Goal: Task Accomplishment & Management: Manage account settings

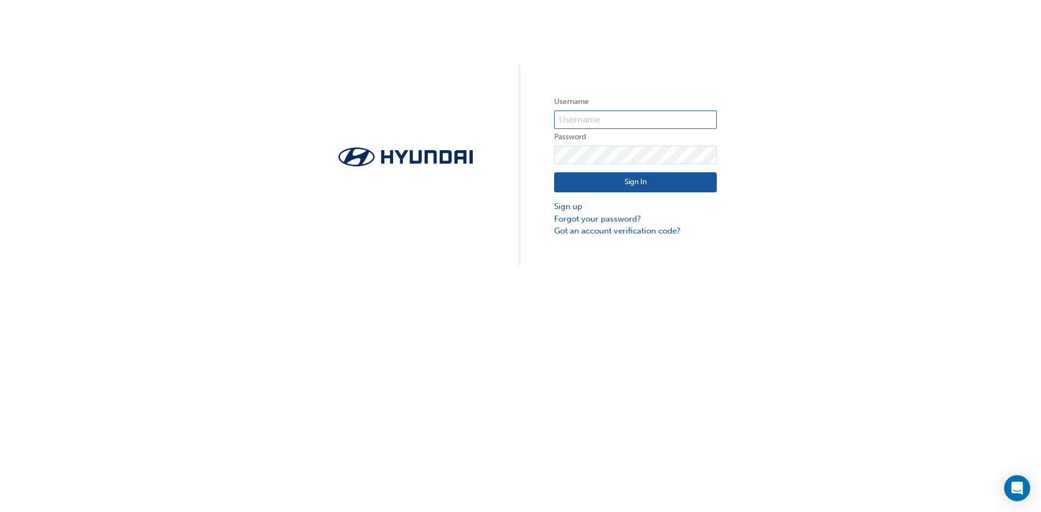
type input "4166"
click at [637, 179] on button "Sign In" at bounding box center [635, 182] width 163 height 21
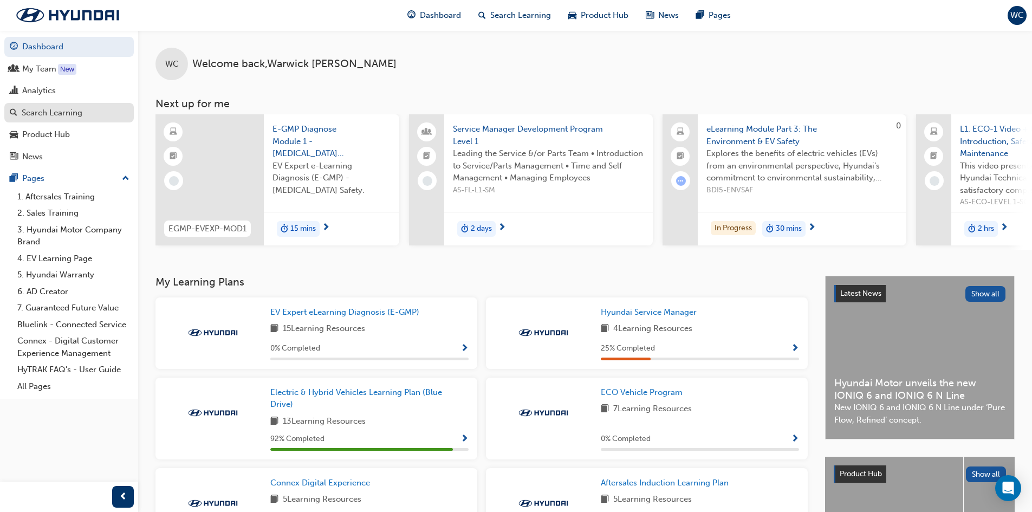
click at [42, 112] on div "Search Learning" at bounding box center [52, 113] width 61 height 12
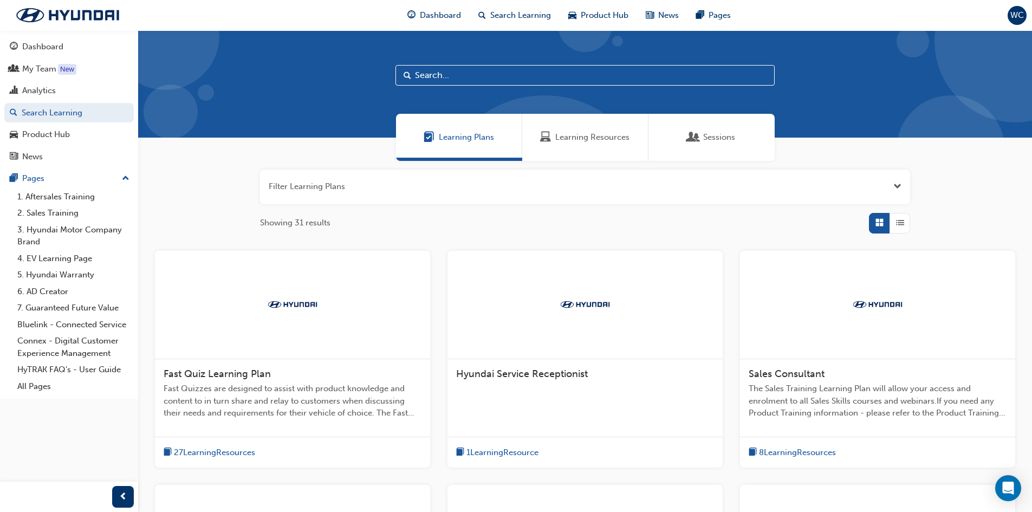
click at [706, 139] on span "Sessions" at bounding box center [719, 137] width 32 height 12
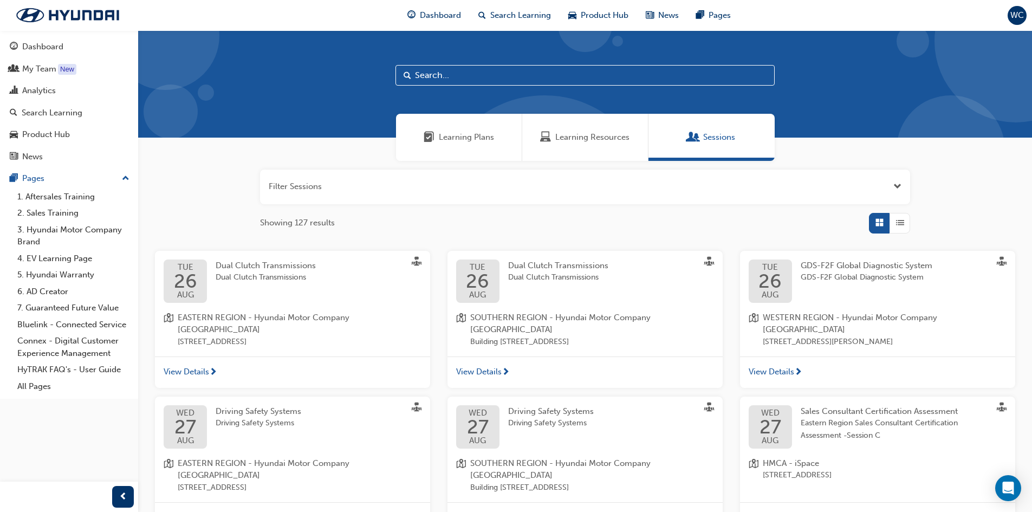
click at [474, 140] on span "Learning Plans" at bounding box center [466, 137] width 55 height 12
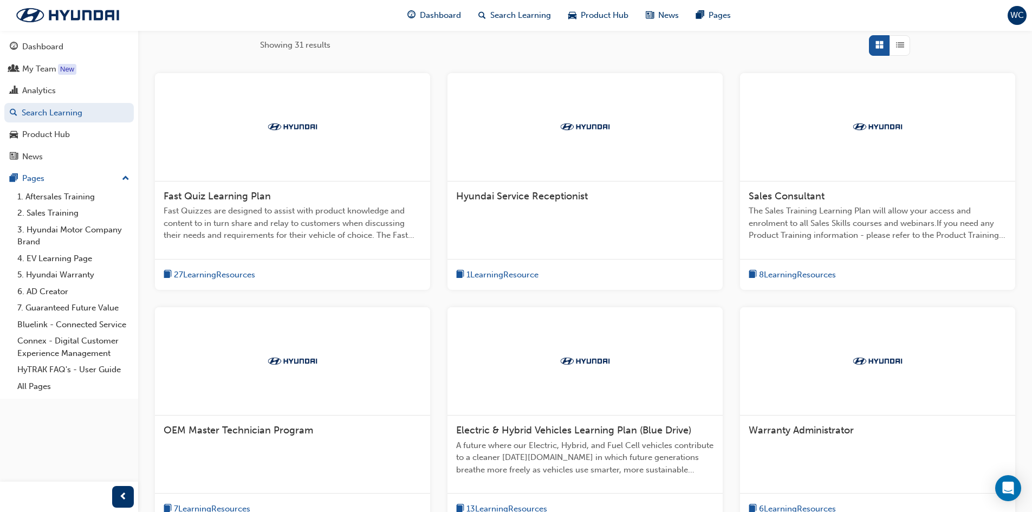
scroll to position [323, 0]
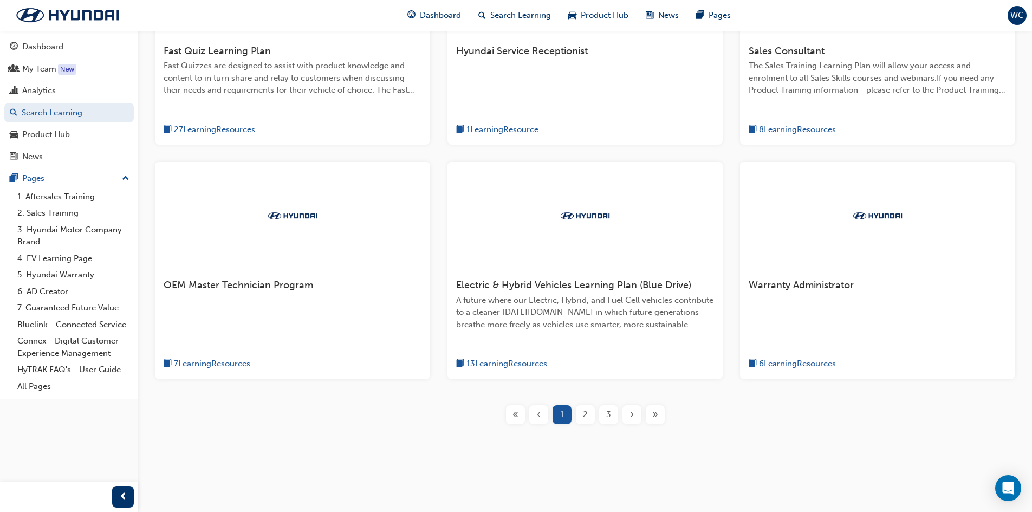
click at [610, 414] on span "3" at bounding box center [608, 415] width 5 height 12
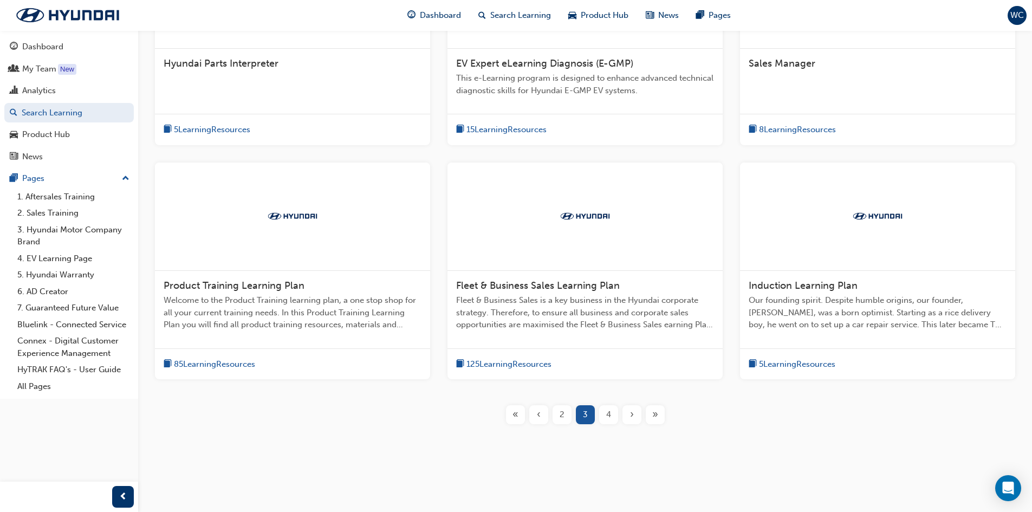
click at [611, 414] on div "4" at bounding box center [608, 414] width 19 height 19
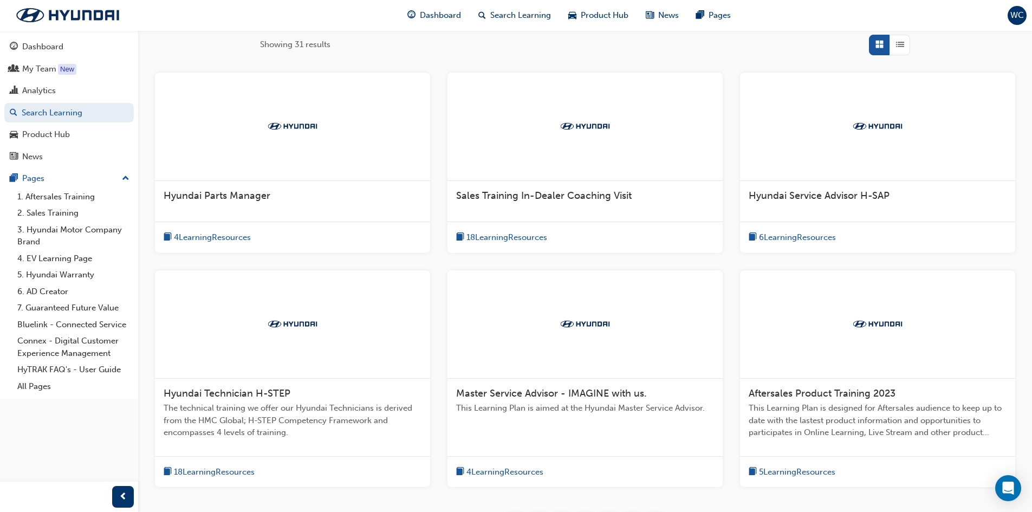
scroll to position [178, 0]
click at [777, 196] on span "Hyundai Service Advisor H-SAP" at bounding box center [819, 196] width 141 height 12
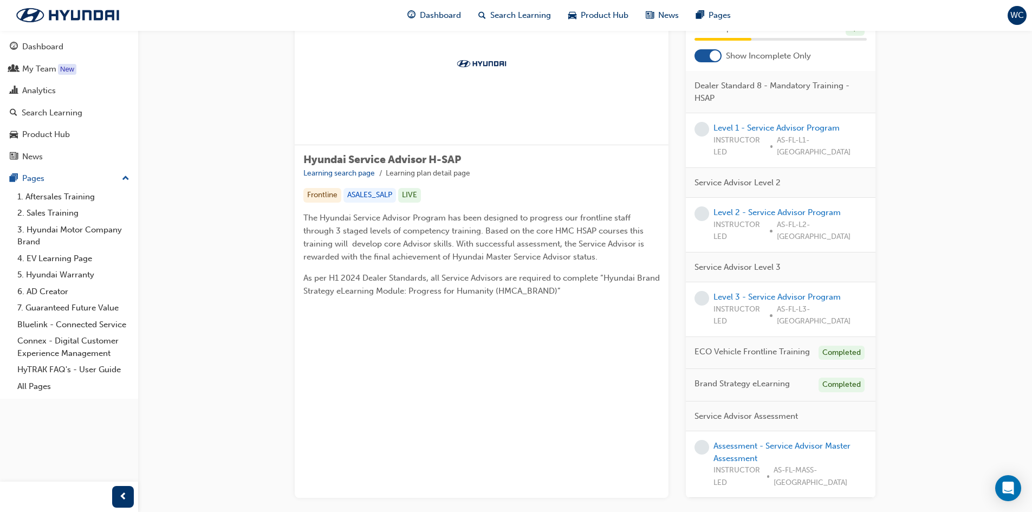
scroll to position [108, 0]
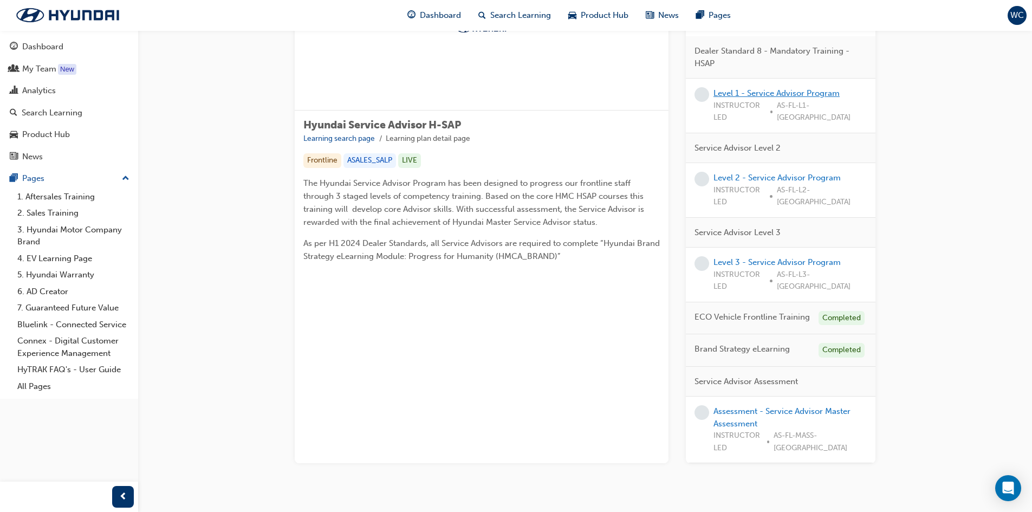
click at [772, 98] on link "Level 1 - Service Advisor Program" at bounding box center [777, 93] width 126 height 10
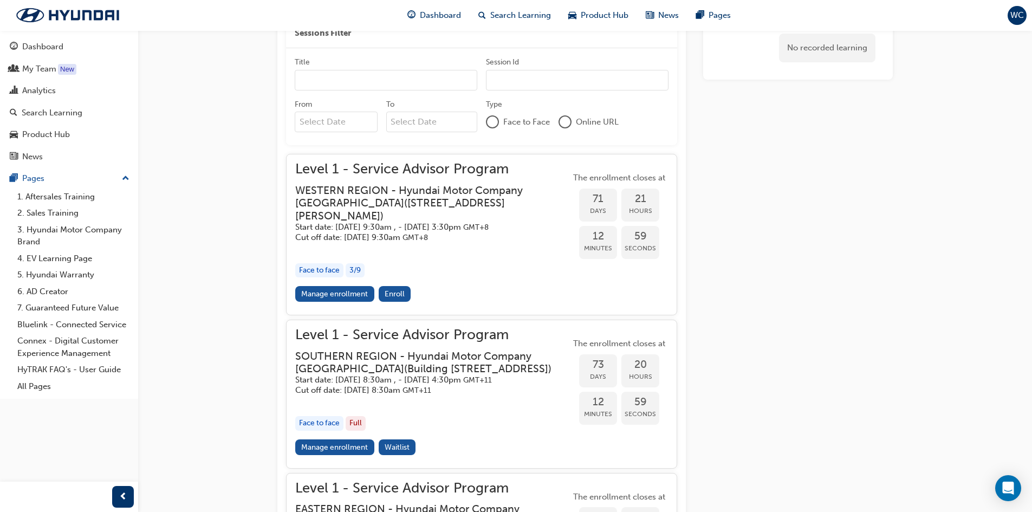
scroll to position [686, 0]
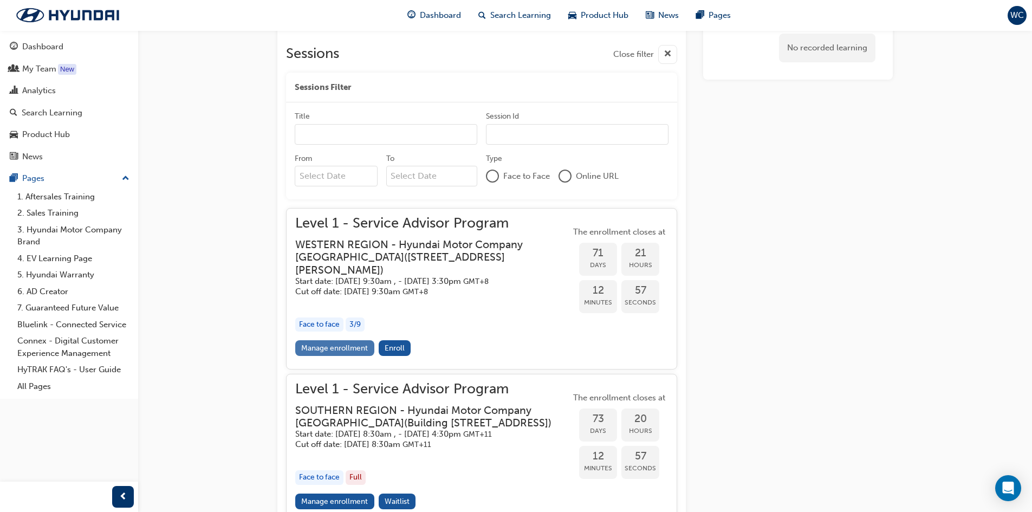
click at [347, 346] on link "Manage enrollment" at bounding box center [334, 348] width 79 height 16
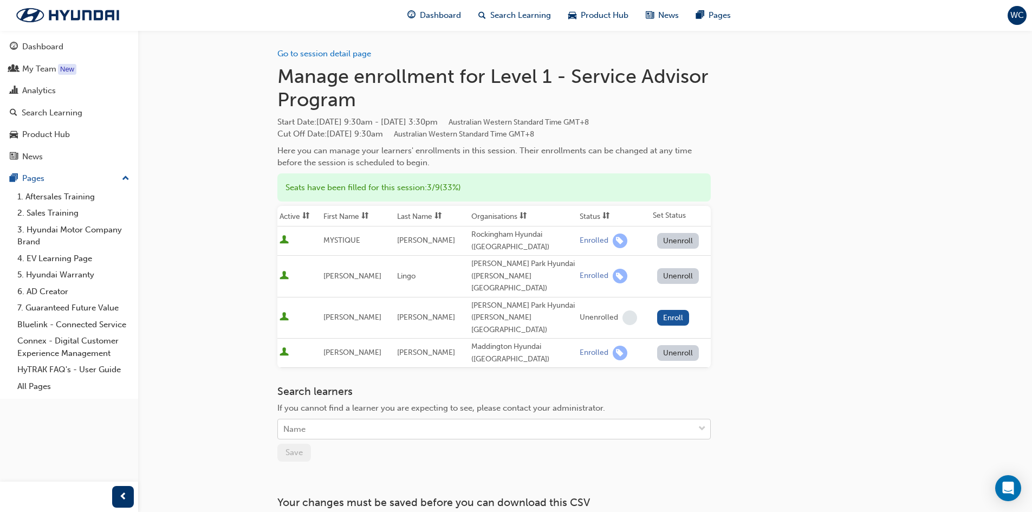
click at [340, 420] on div "Name" at bounding box center [486, 429] width 416 height 19
type input "e"
type input "ma"
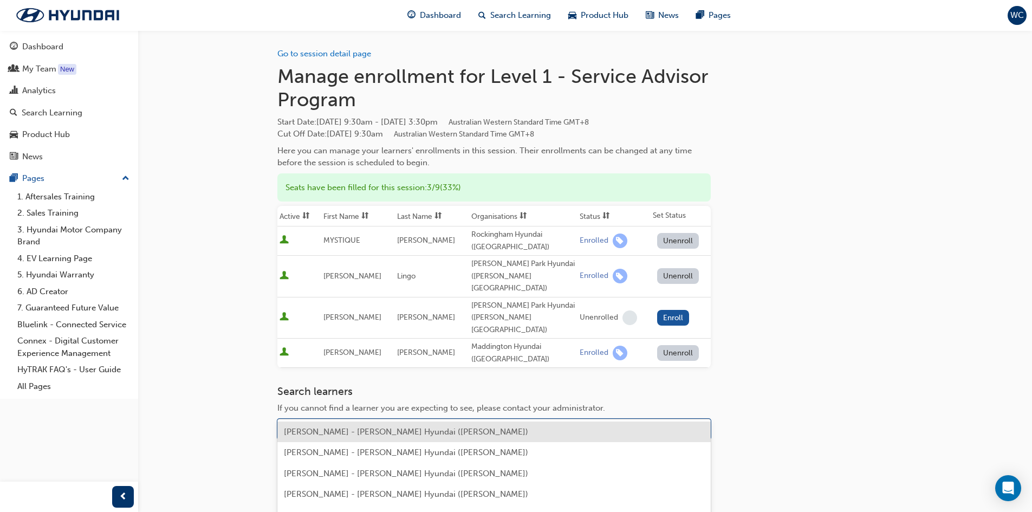
click at [390, 430] on span "[PERSON_NAME] - [PERSON_NAME] Hyundai ([PERSON_NAME])" at bounding box center [406, 432] width 244 height 10
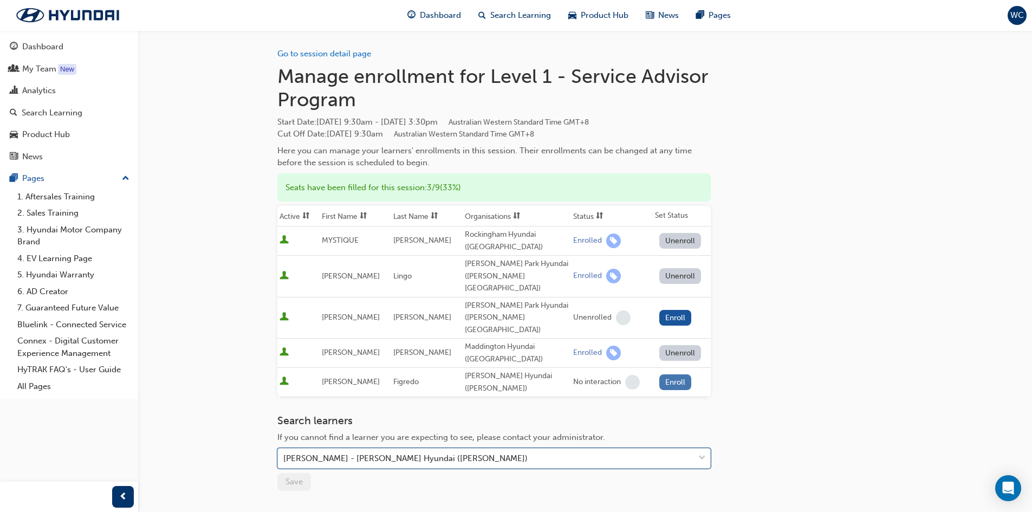
click at [668, 374] on button "Enroll" at bounding box center [676, 382] width 33 height 16
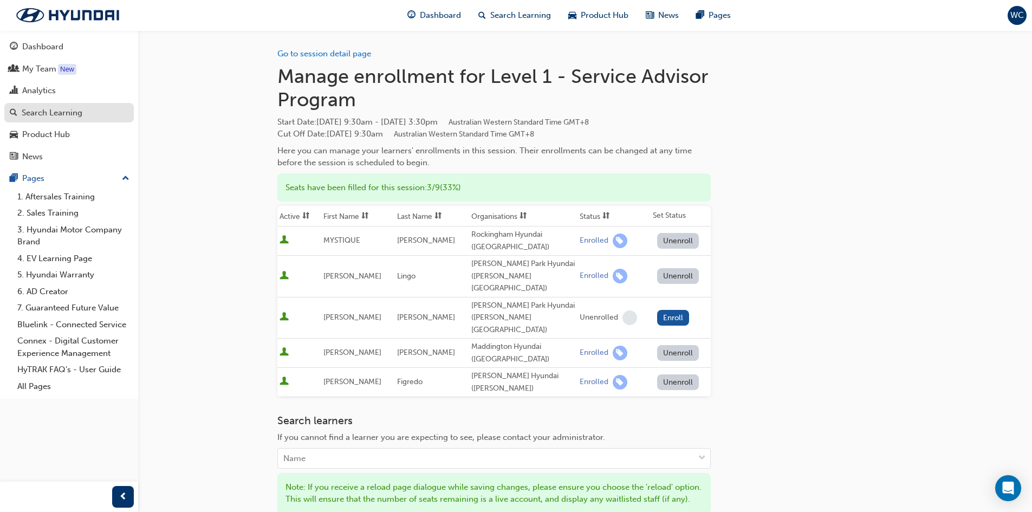
click at [38, 110] on div "Search Learning" at bounding box center [52, 113] width 61 height 12
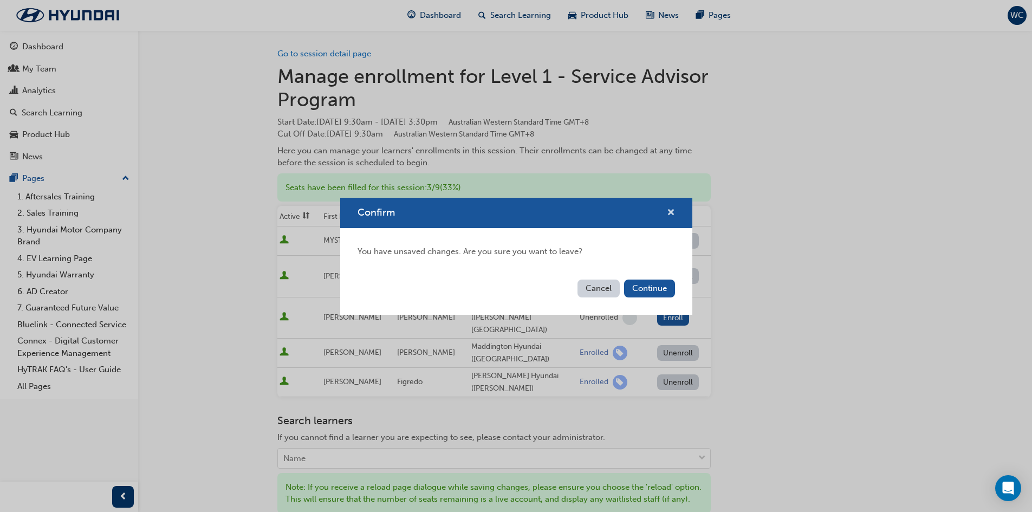
click at [669, 211] on span "cross-icon" at bounding box center [671, 214] width 8 height 10
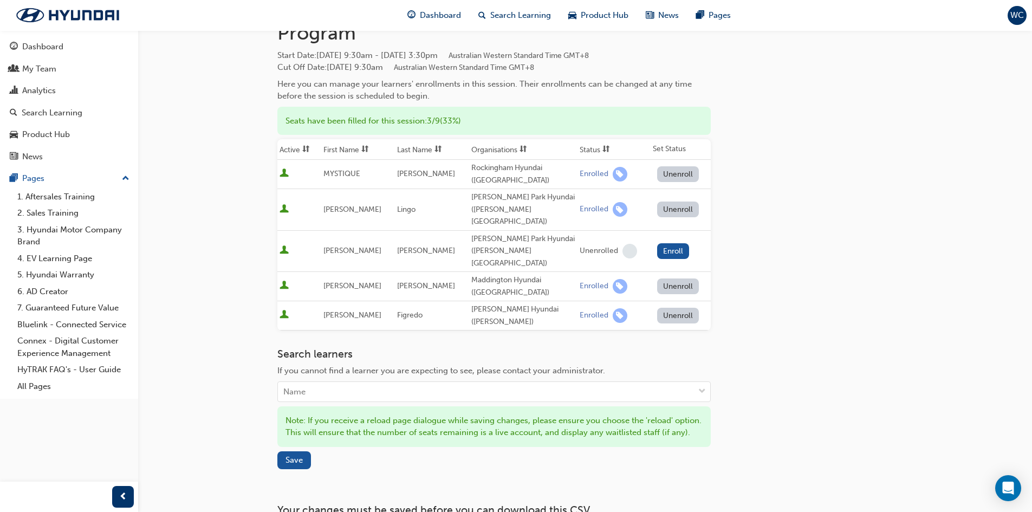
scroll to position [157, 0]
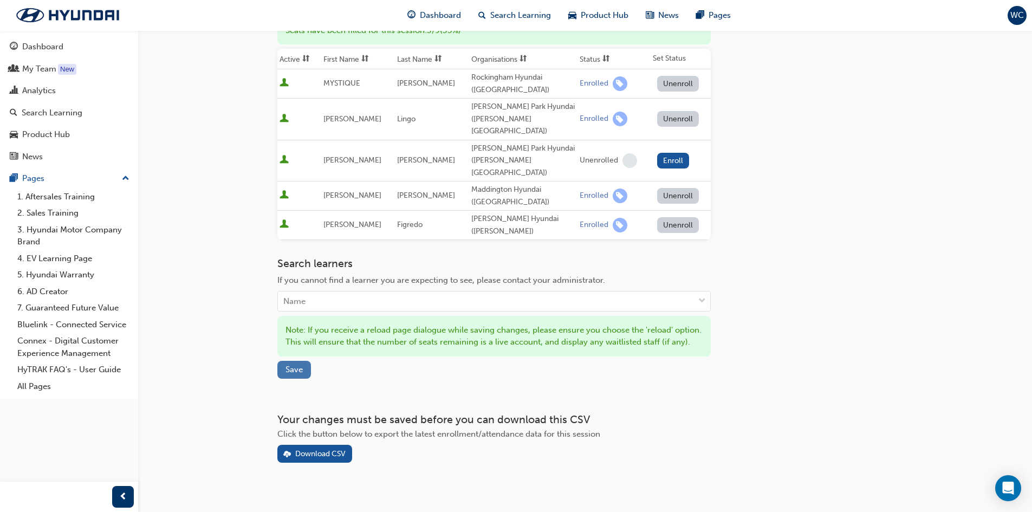
click at [289, 365] on span "Save" at bounding box center [294, 370] width 17 height 10
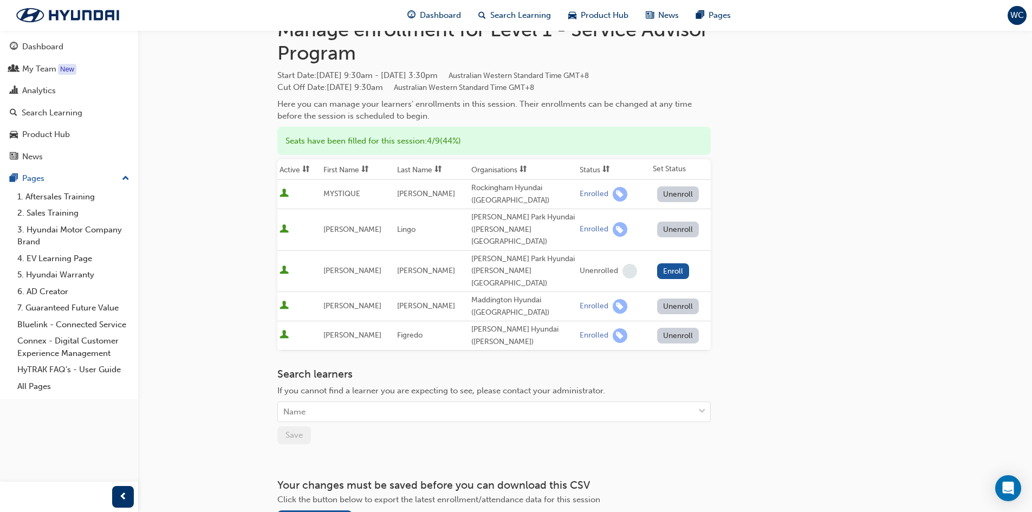
scroll to position [0, 0]
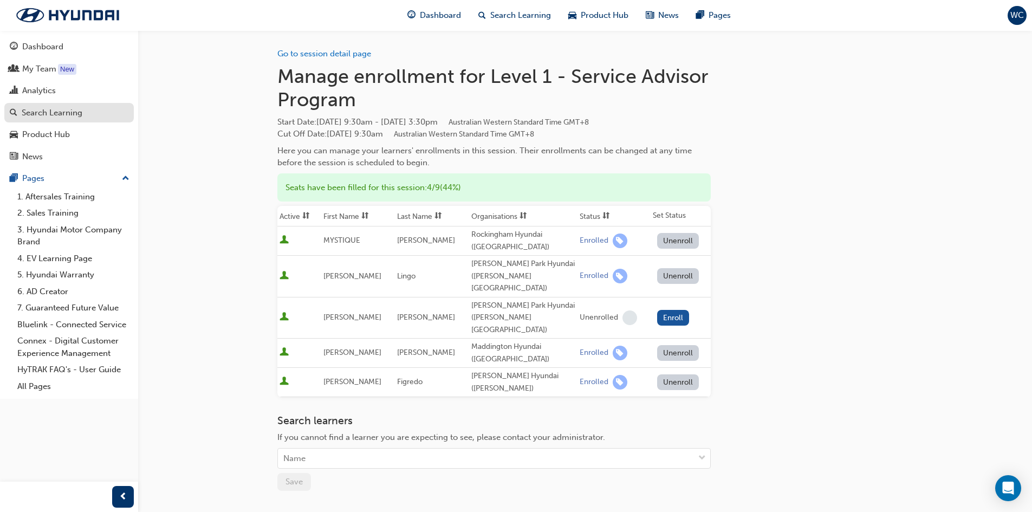
click at [44, 110] on div "Search Learning" at bounding box center [52, 113] width 61 height 12
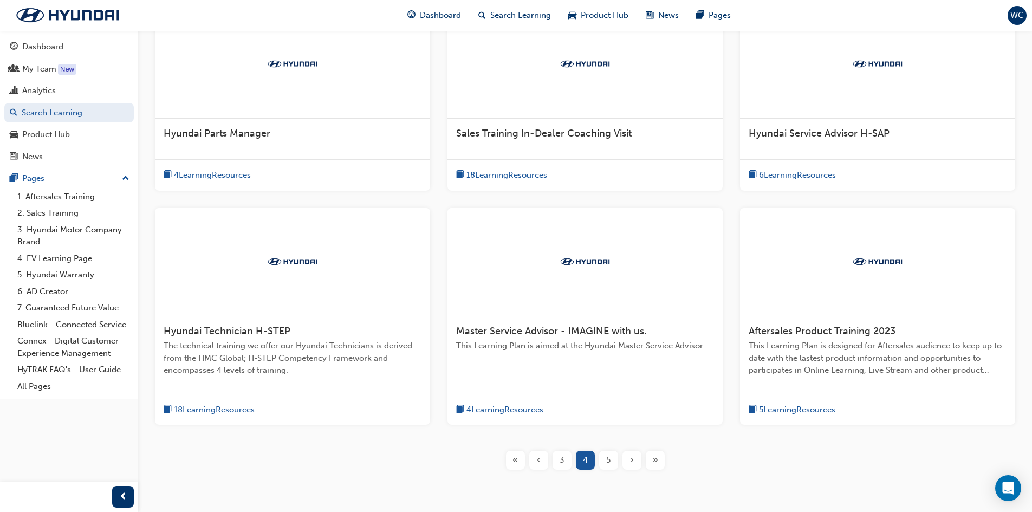
scroll to position [178, 0]
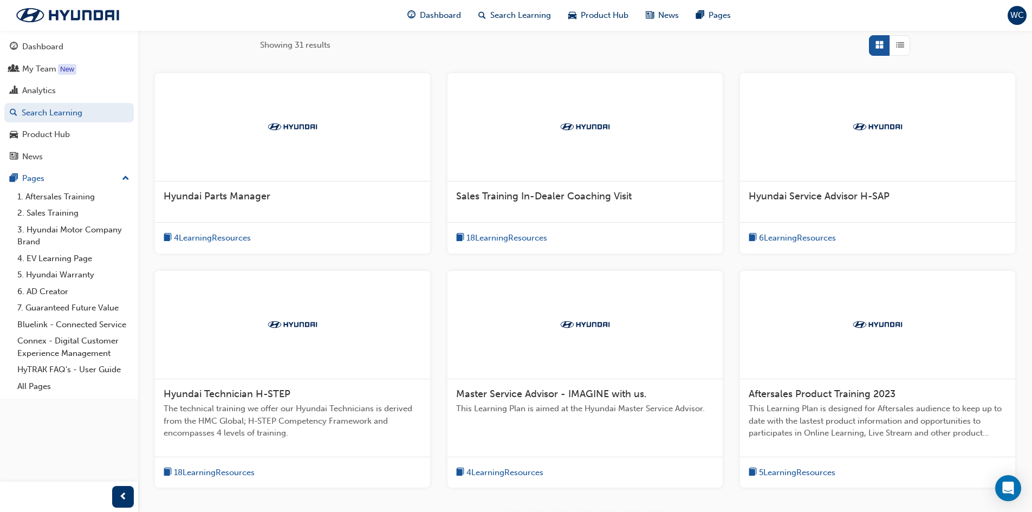
click at [796, 197] on span "Hyundai Service Advisor H-SAP" at bounding box center [819, 196] width 141 height 12
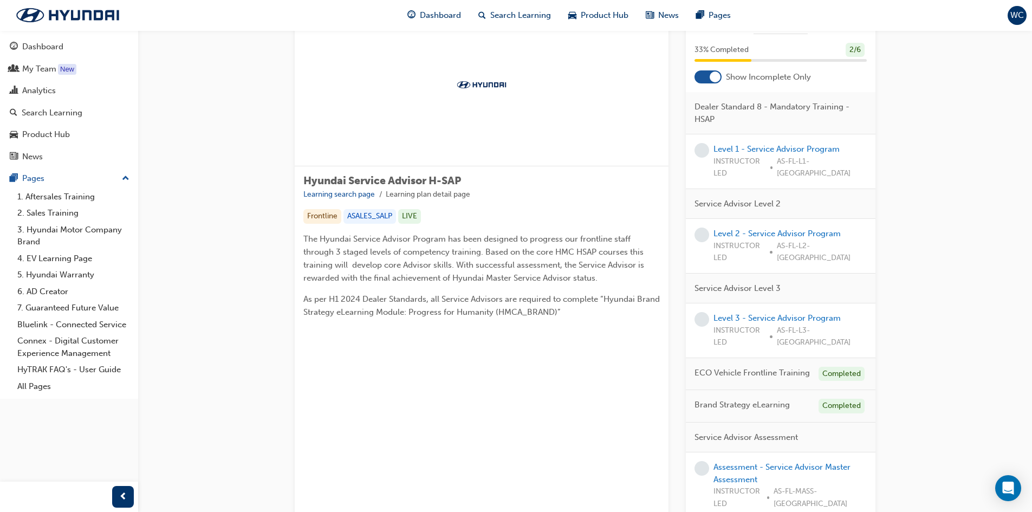
scroll to position [54, 0]
click at [748, 312] on link "Level 3 - Service Advisor Program" at bounding box center [777, 317] width 127 height 10
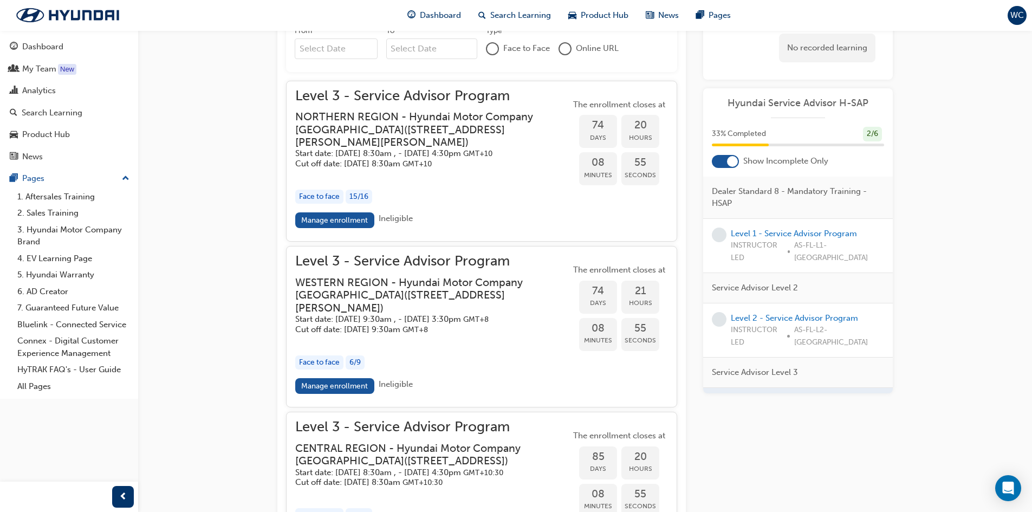
scroll to position [776, 0]
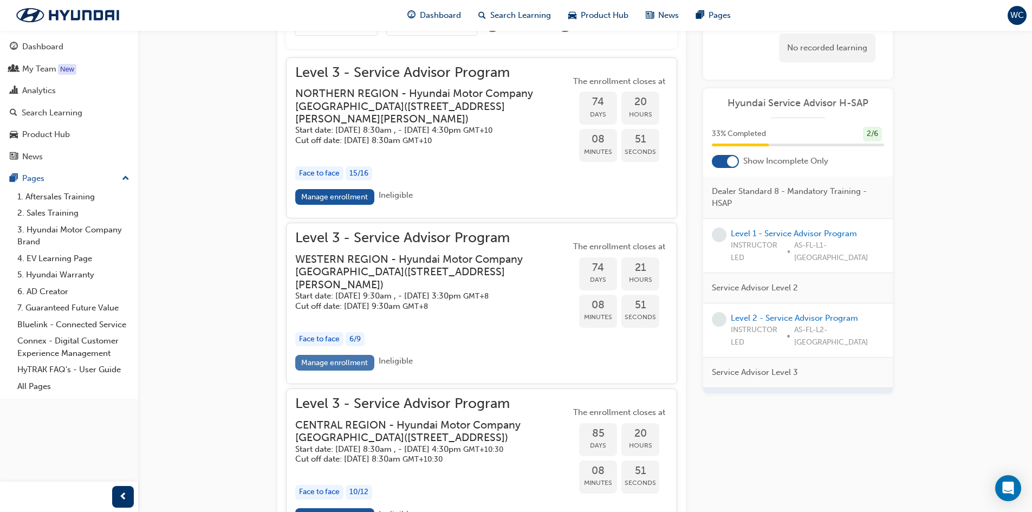
click at [343, 370] on link "Manage enrollment" at bounding box center [334, 363] width 79 height 16
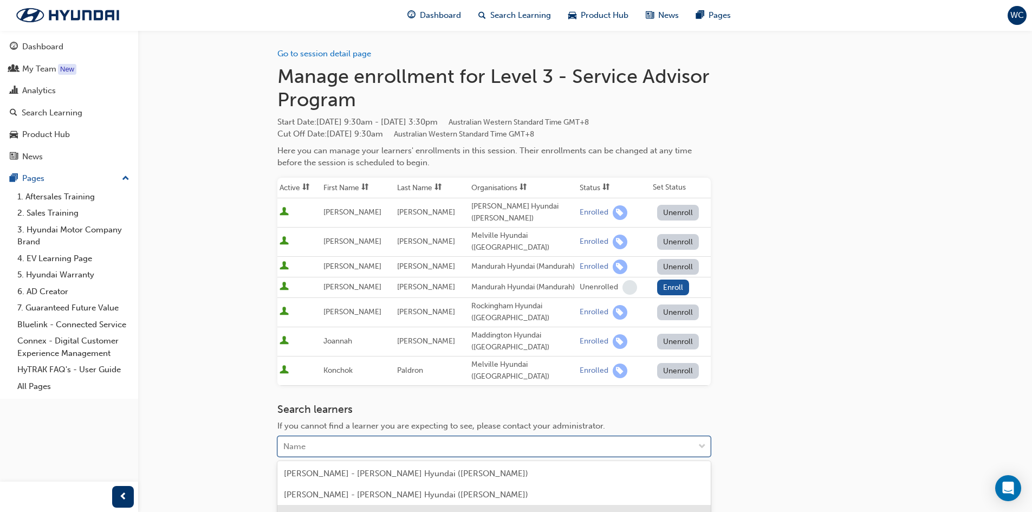
click at [329, 441] on body "Your version of Internet Explorer is outdated and not supported. Please upgrade…" at bounding box center [516, 256] width 1032 height 512
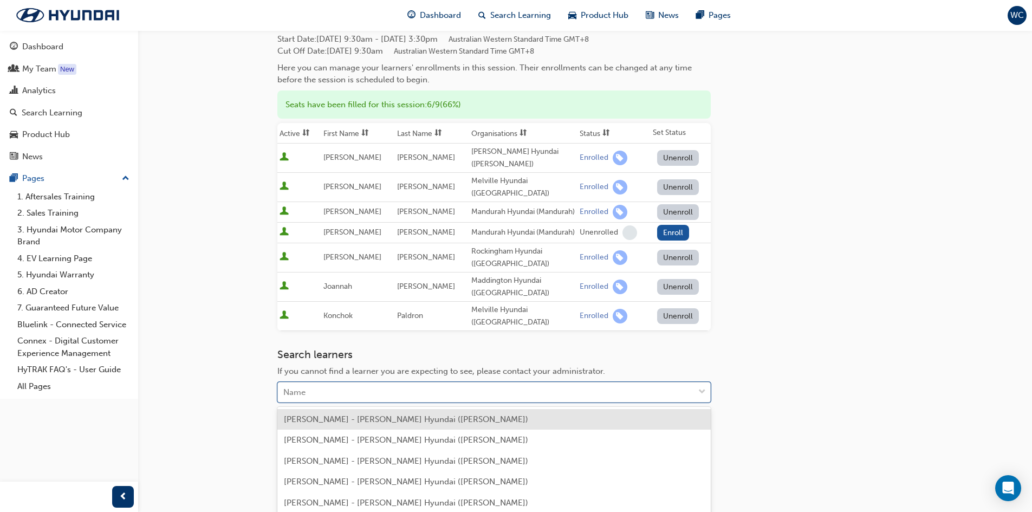
click at [766, 338] on div "Go to session detail page Manage enrollment for Level 3 - Service Advisor Progr…" at bounding box center [585, 227] width 616 height 561
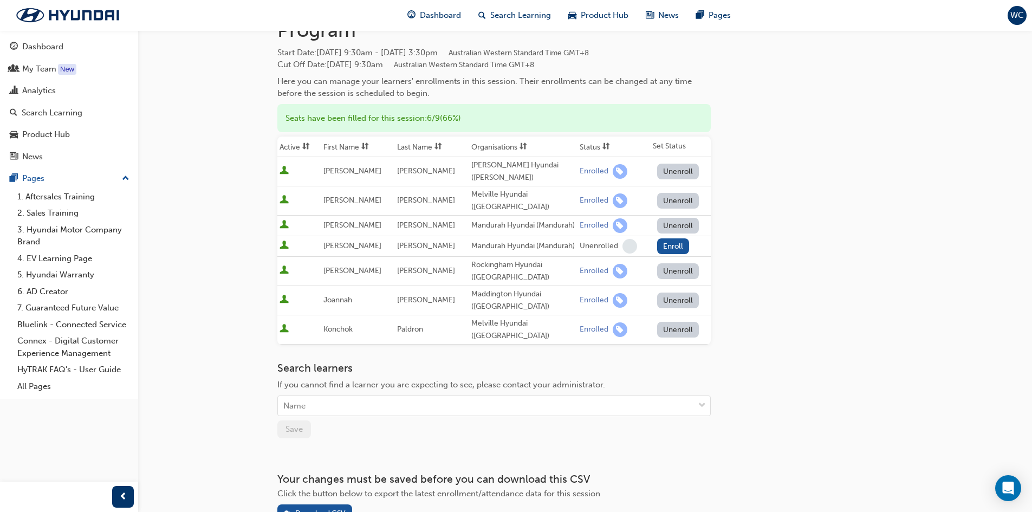
scroll to position [0, 0]
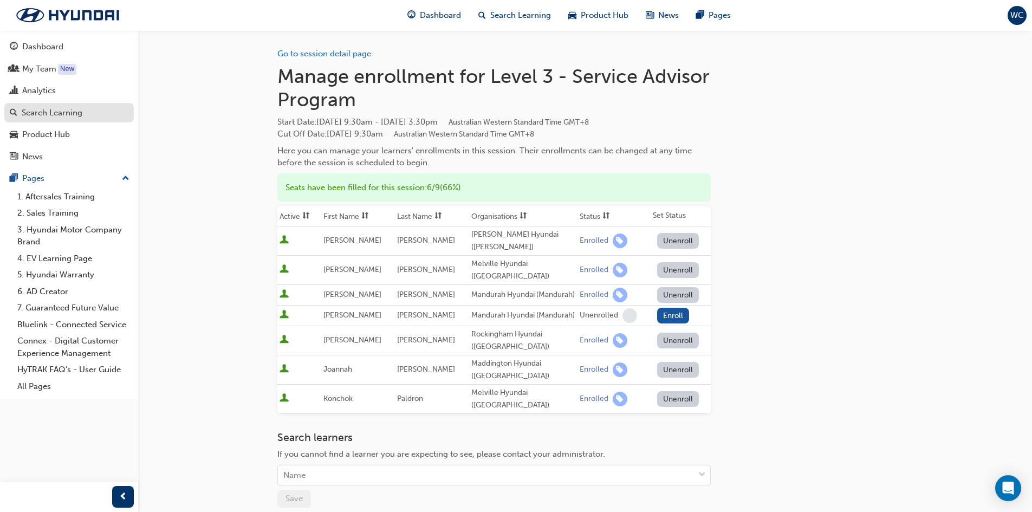
click at [44, 114] on div "Search Learning" at bounding box center [52, 113] width 61 height 12
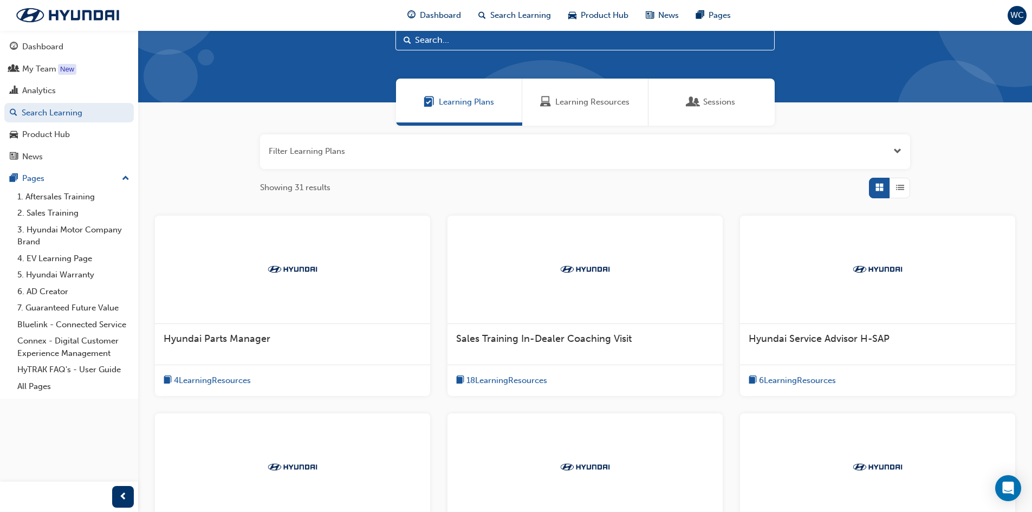
scroll to position [54, 0]
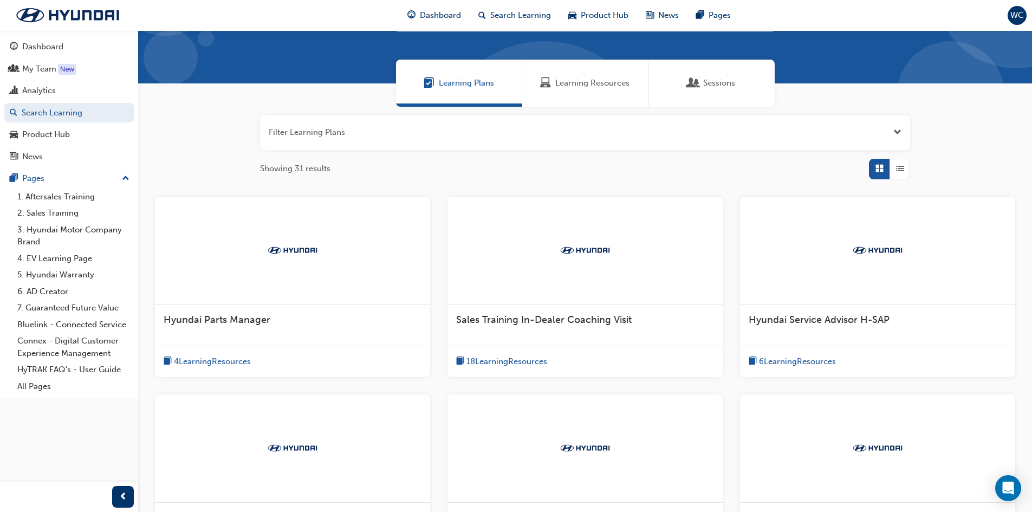
click at [800, 320] on span "Hyundai Service Advisor H-SAP" at bounding box center [819, 320] width 141 height 12
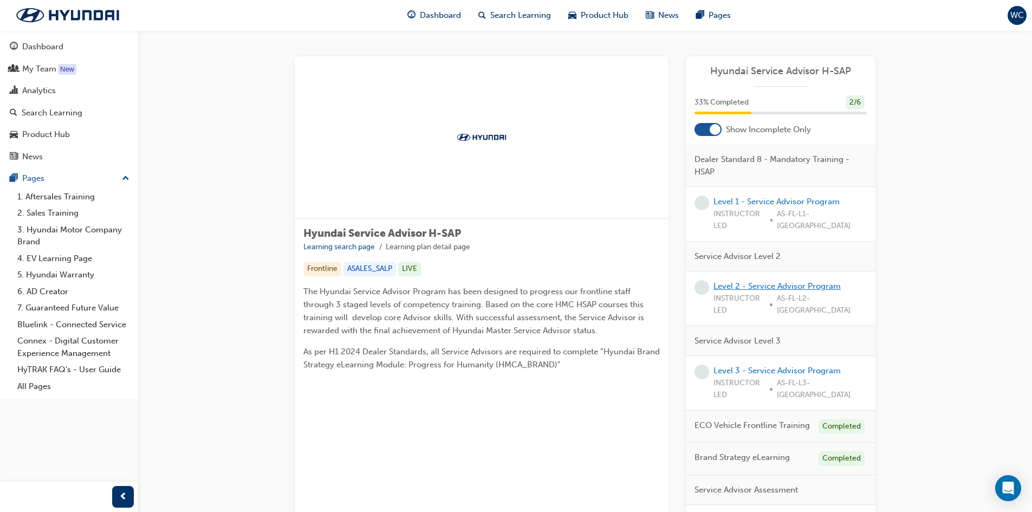
click at [743, 281] on link "Level 2 - Service Advisor Program" at bounding box center [777, 286] width 127 height 10
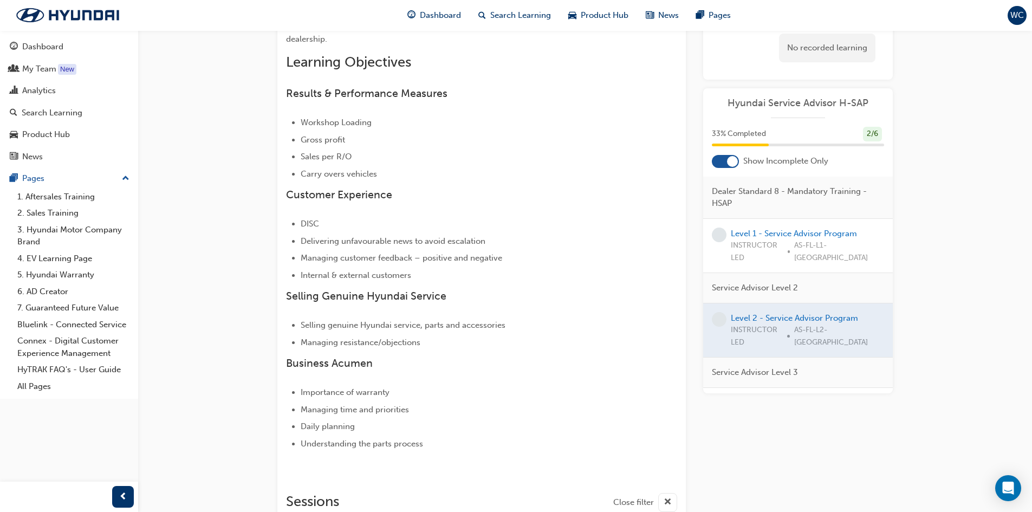
scroll to position [60, 0]
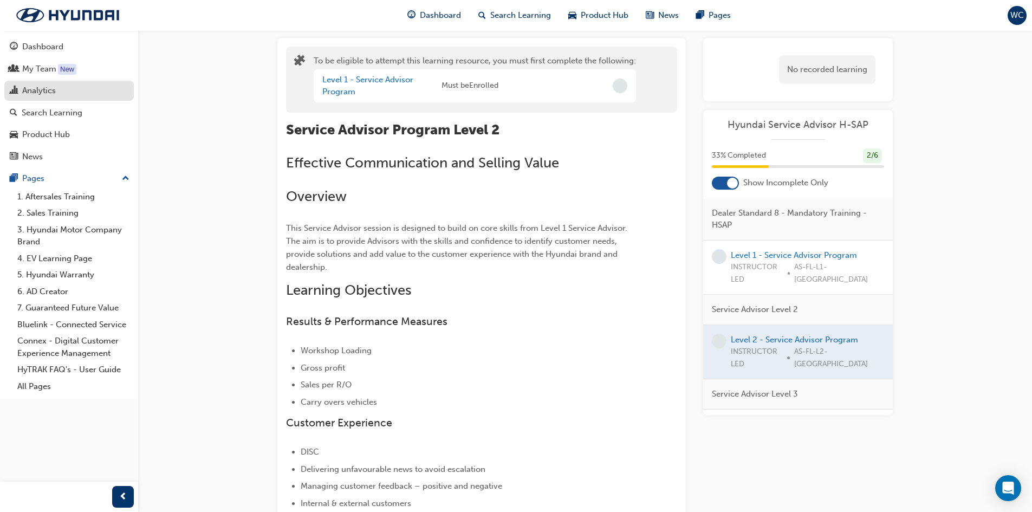
click at [33, 85] on div "Analytics" at bounding box center [39, 91] width 34 height 12
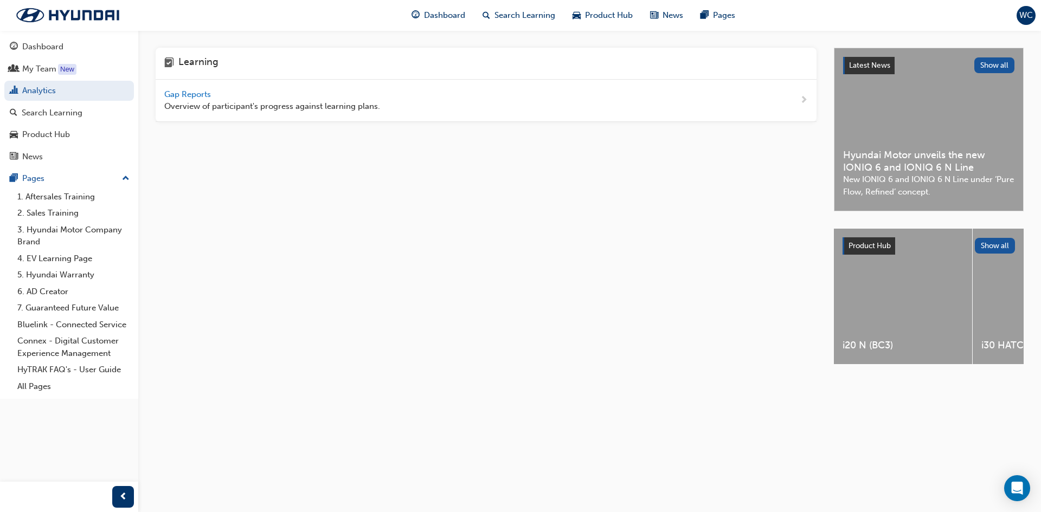
click at [188, 93] on span "Gap Reports" at bounding box center [188, 94] width 49 height 10
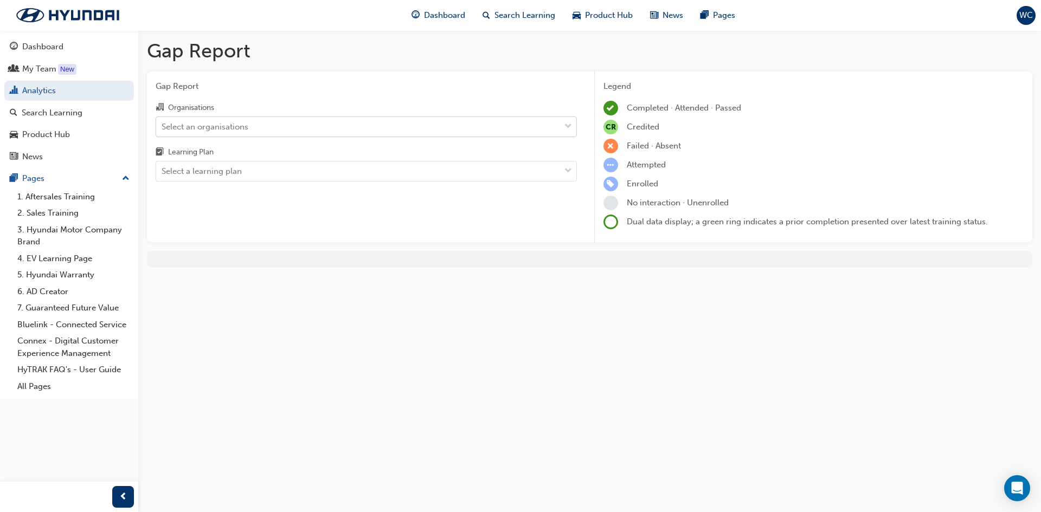
click at [566, 126] on span "down-icon" at bounding box center [568, 127] width 8 height 14
click at [163, 126] on input "Organisations Select an organisations" at bounding box center [161, 125] width 1 height 9
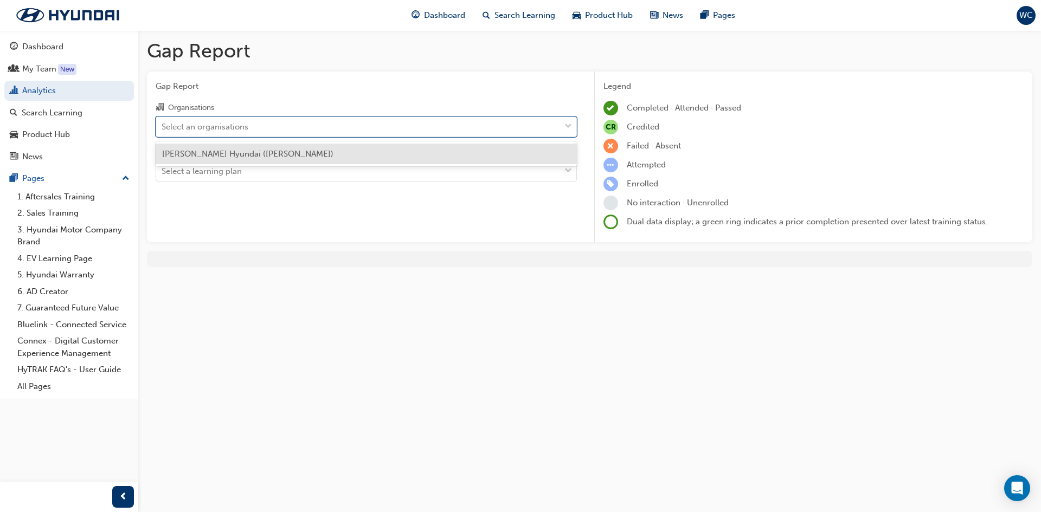
click at [247, 156] on span "[PERSON_NAME] Hyundai ([PERSON_NAME])" at bounding box center [247, 154] width 171 height 10
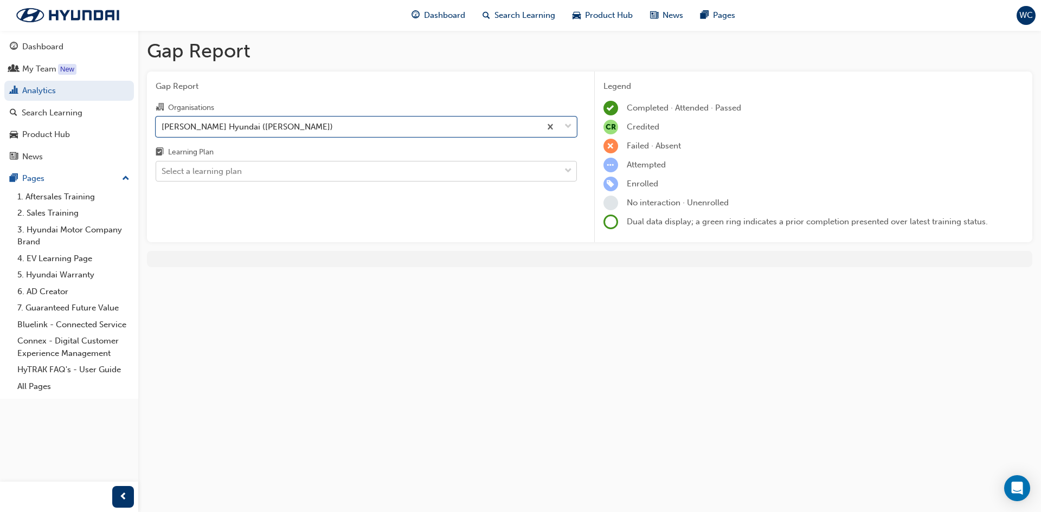
click at [319, 177] on div "Select a learning plan" at bounding box center [358, 171] width 404 height 19
click at [163, 176] on input "Learning Plan Select a learning plan" at bounding box center [161, 170] width 1 height 9
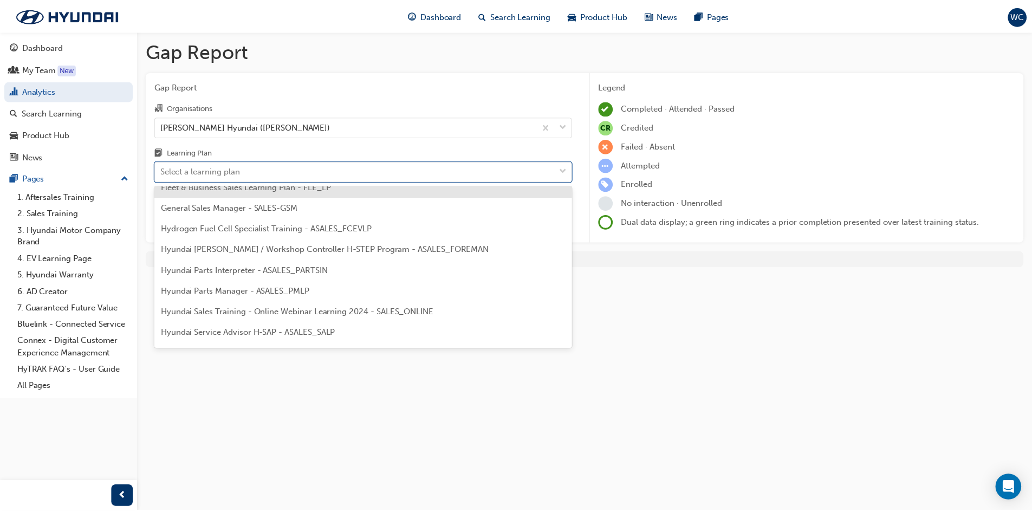
scroll to position [217, 0]
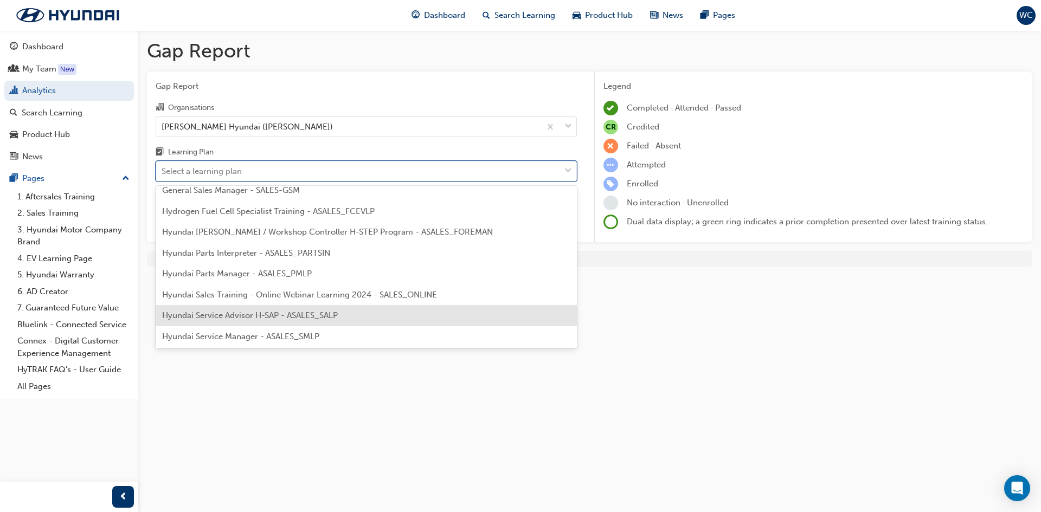
click at [228, 315] on span "Hyundai Service Advisor H-SAP - ASALES_SALP" at bounding box center [250, 316] width 176 height 10
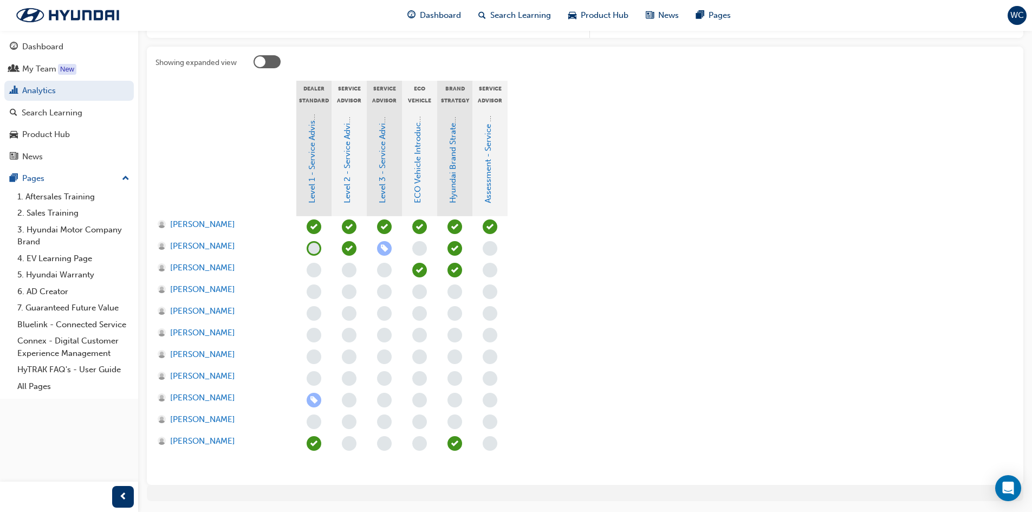
scroll to position [217, 0]
